Goal: Task Accomplishment & Management: Complete application form

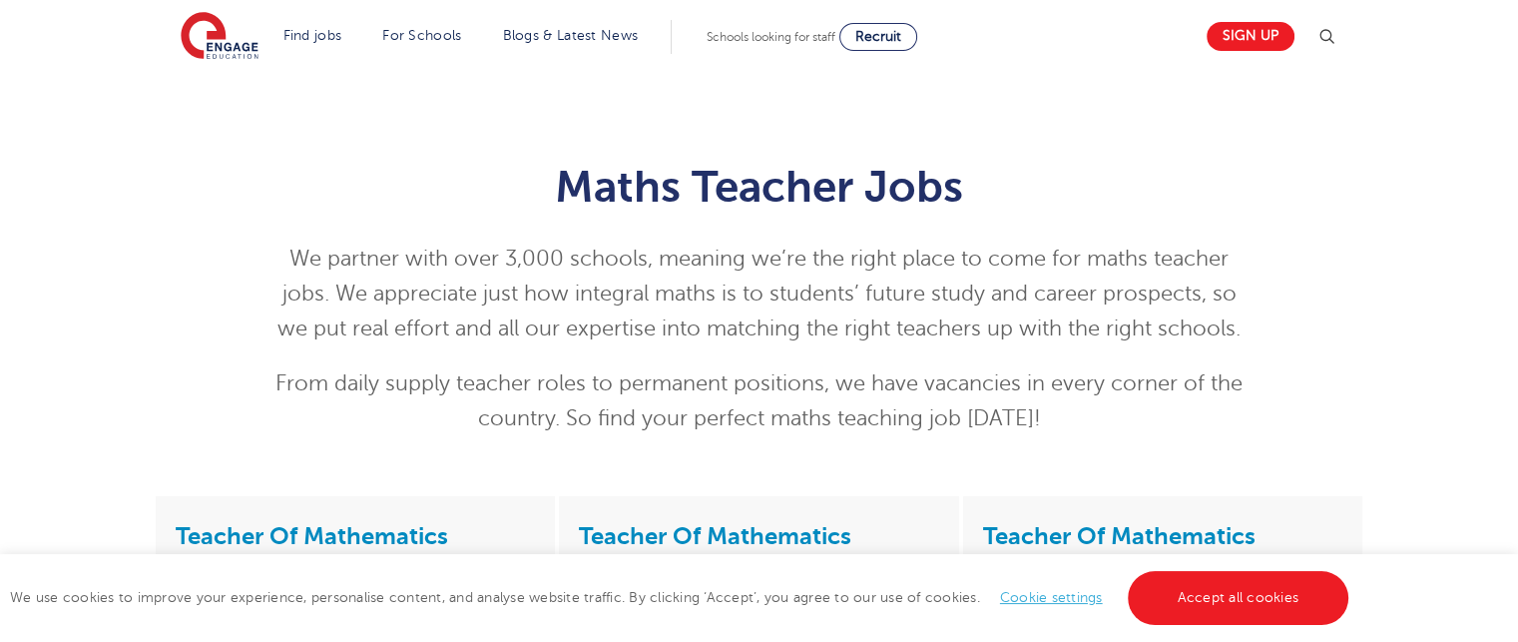
click at [1042, 92] on div "Maths Teacher Jobs We partner with over 3,000 schools, meaning we’re the right …" at bounding box center [759, 284] width 1518 height 424
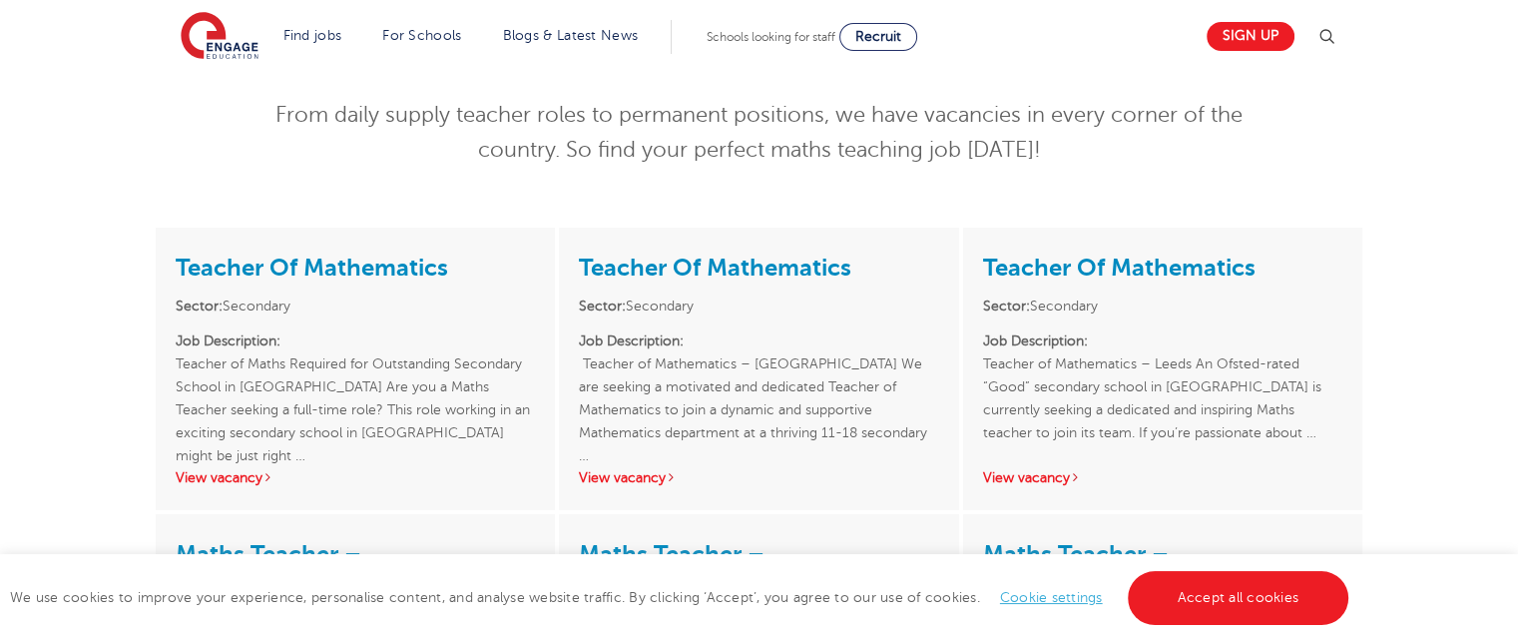
scroll to position [279, 0]
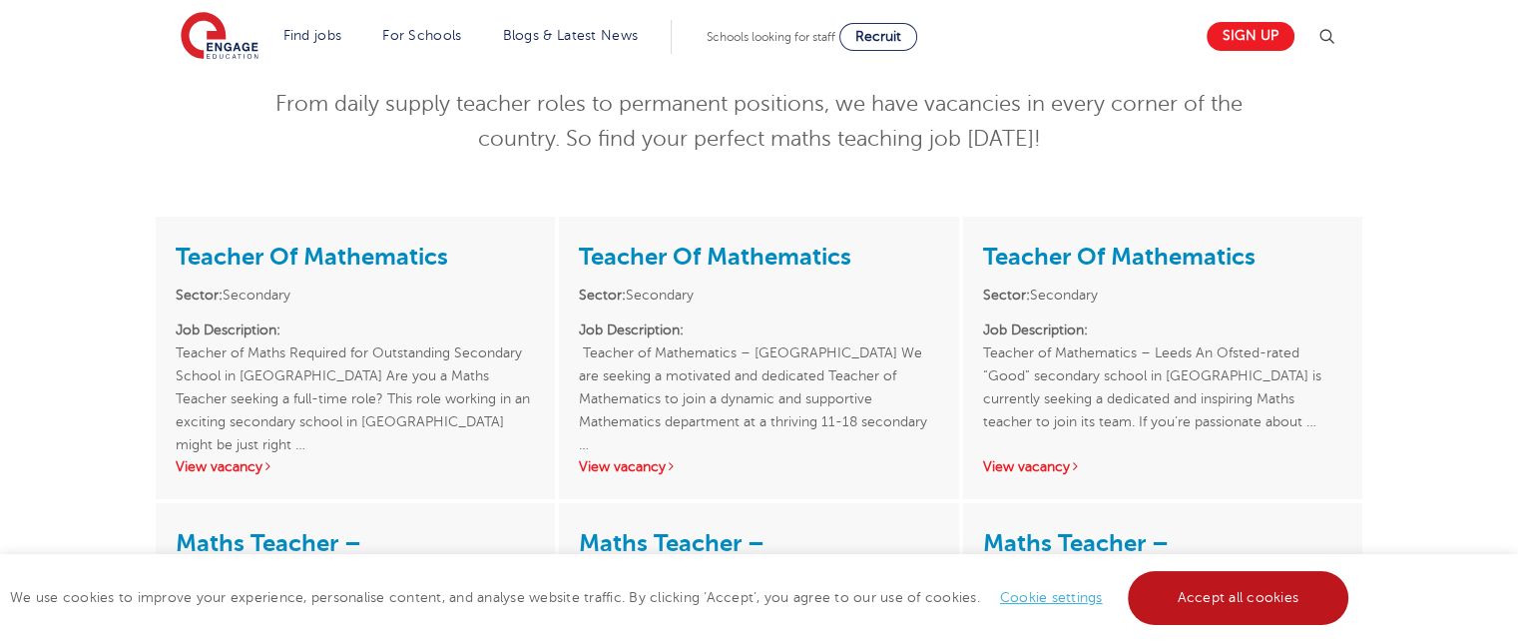
click at [1195, 590] on link "Accept all cookies" at bounding box center [1239, 598] width 222 height 54
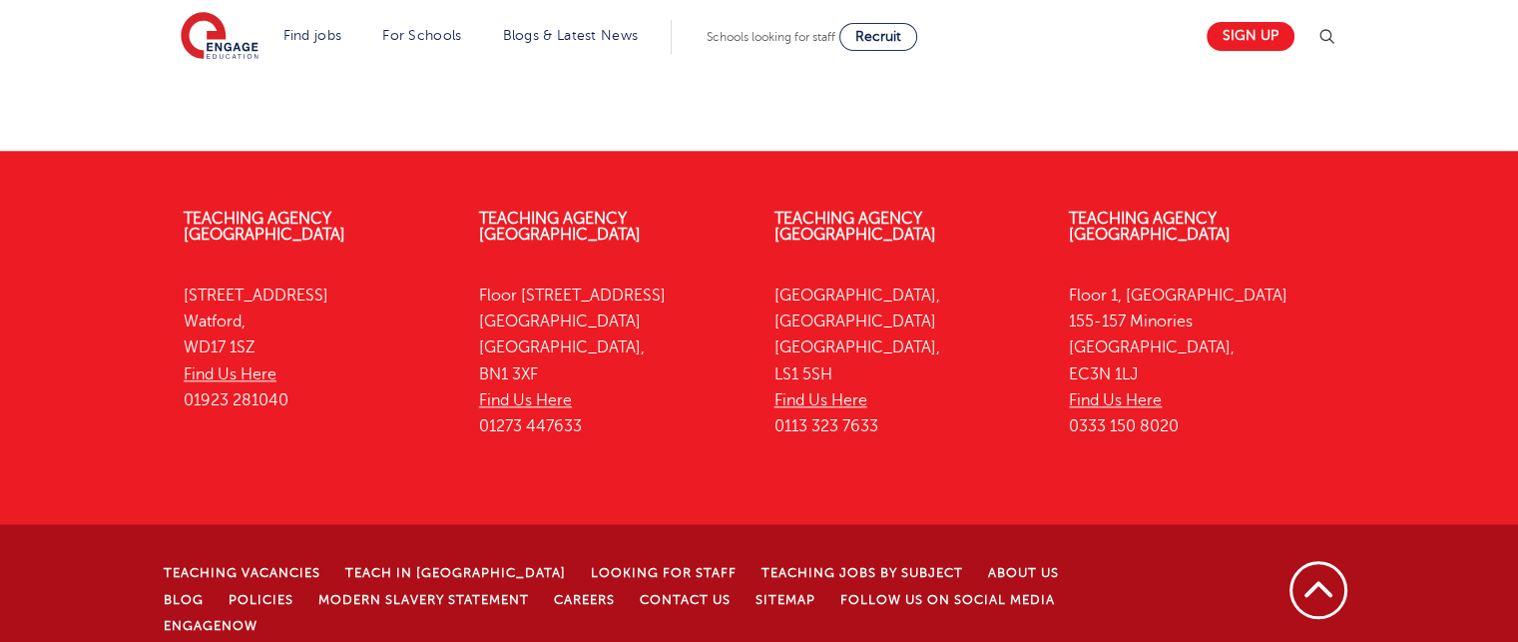
scroll to position [2148, 0]
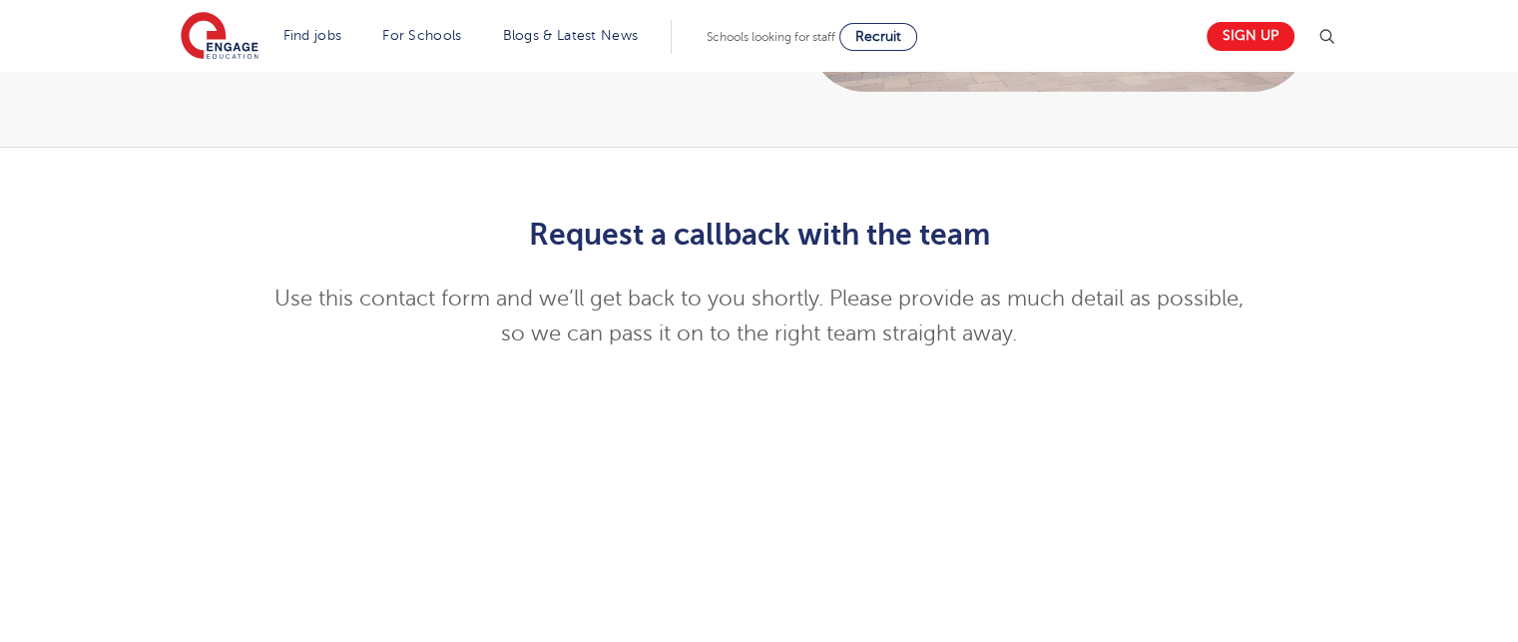
scroll to position [359, 0]
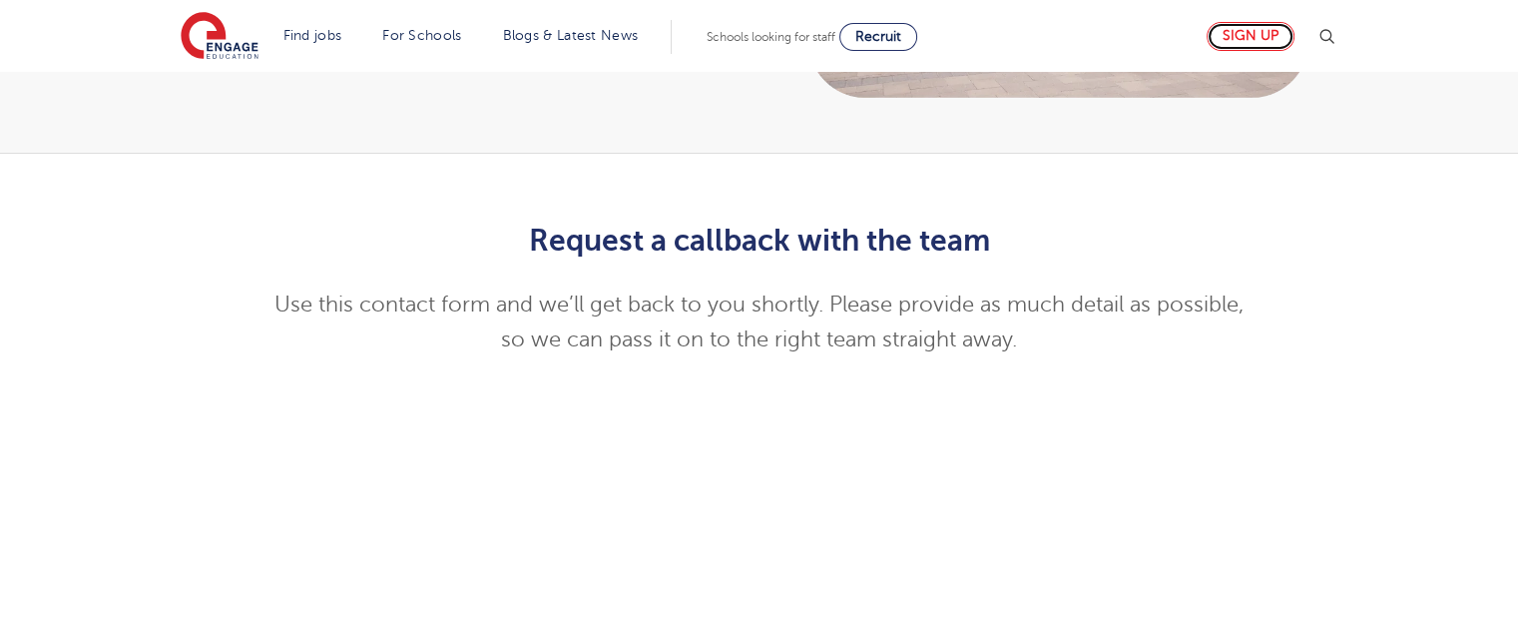
click at [1261, 26] on link "Sign up" at bounding box center [1251, 36] width 88 height 29
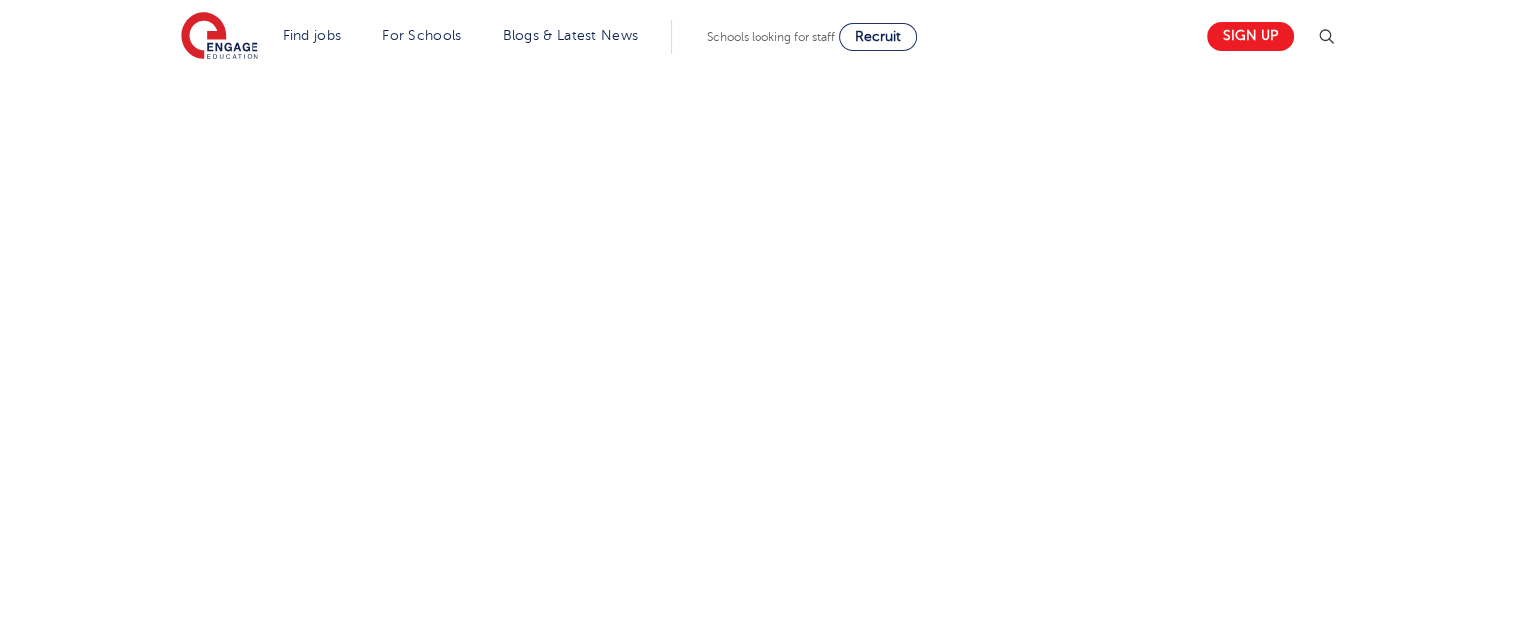
scroll to position [1038, 0]
click at [1040, 572] on div "Let us know more about you!" at bounding box center [759, 219] width 1211 height 1149
click at [1038, 469] on div "Let us know more about you!" at bounding box center [759, 354] width 1211 height 895
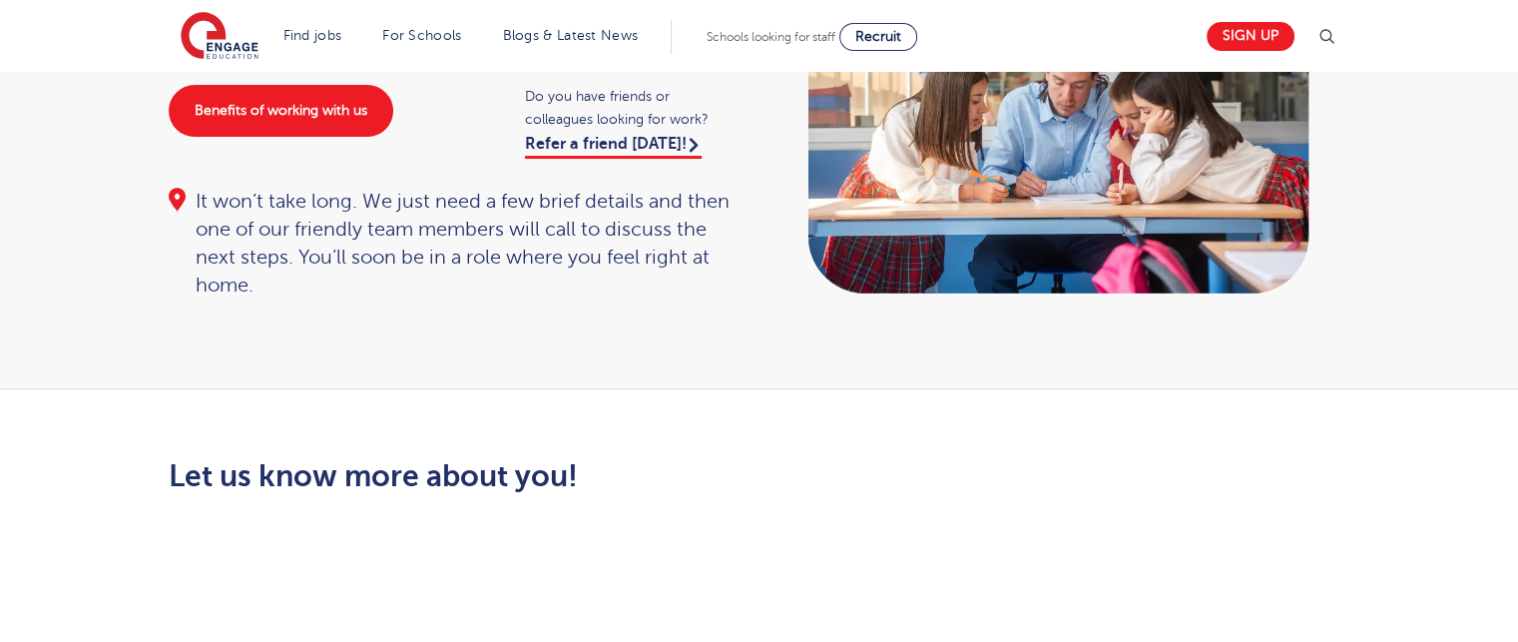
scroll to position [124, 0]
